Goal: Information Seeking & Learning: Learn about a topic

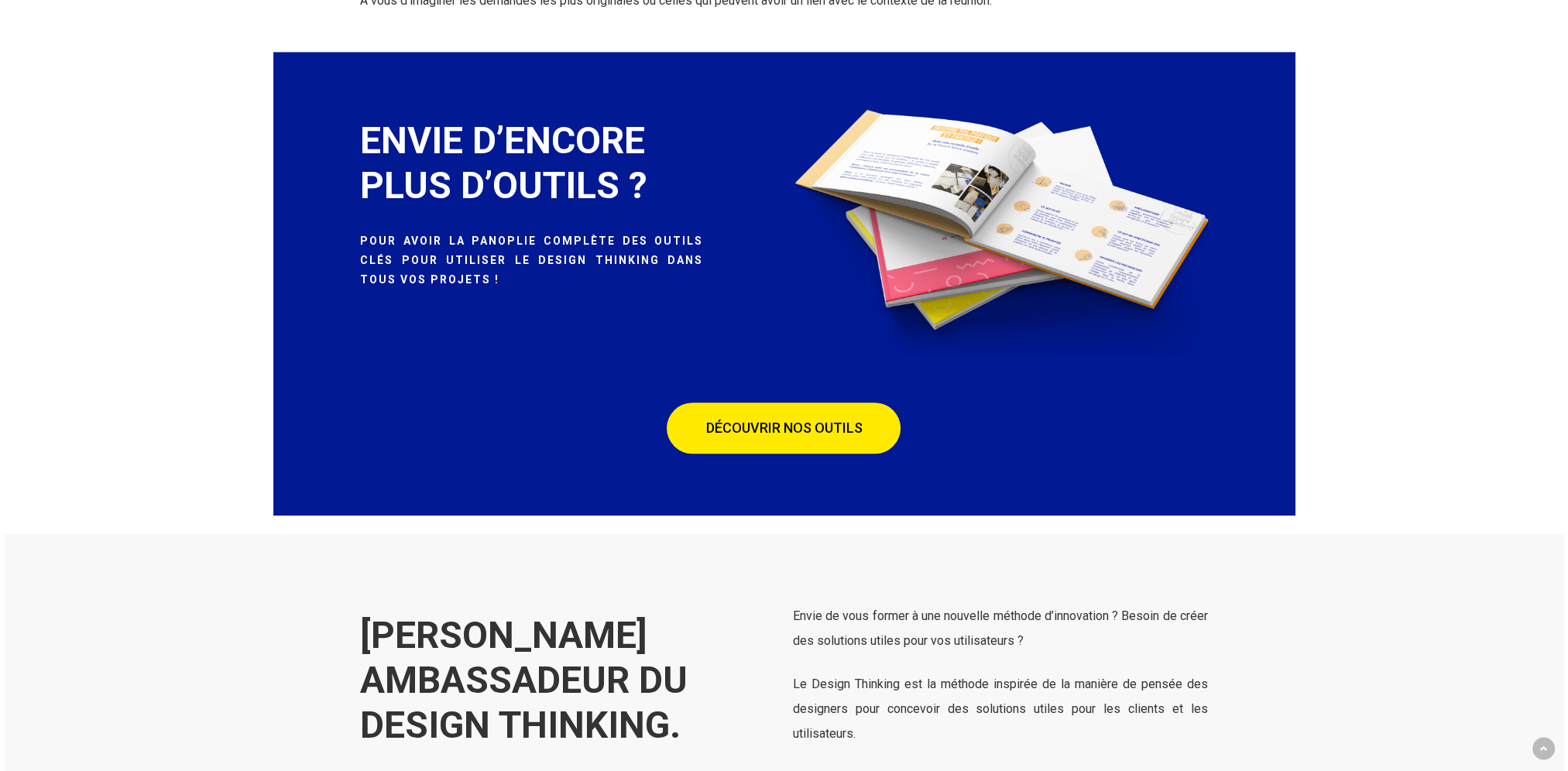
scroll to position [9447, 0]
